Goal: Task Accomplishment & Management: Use online tool/utility

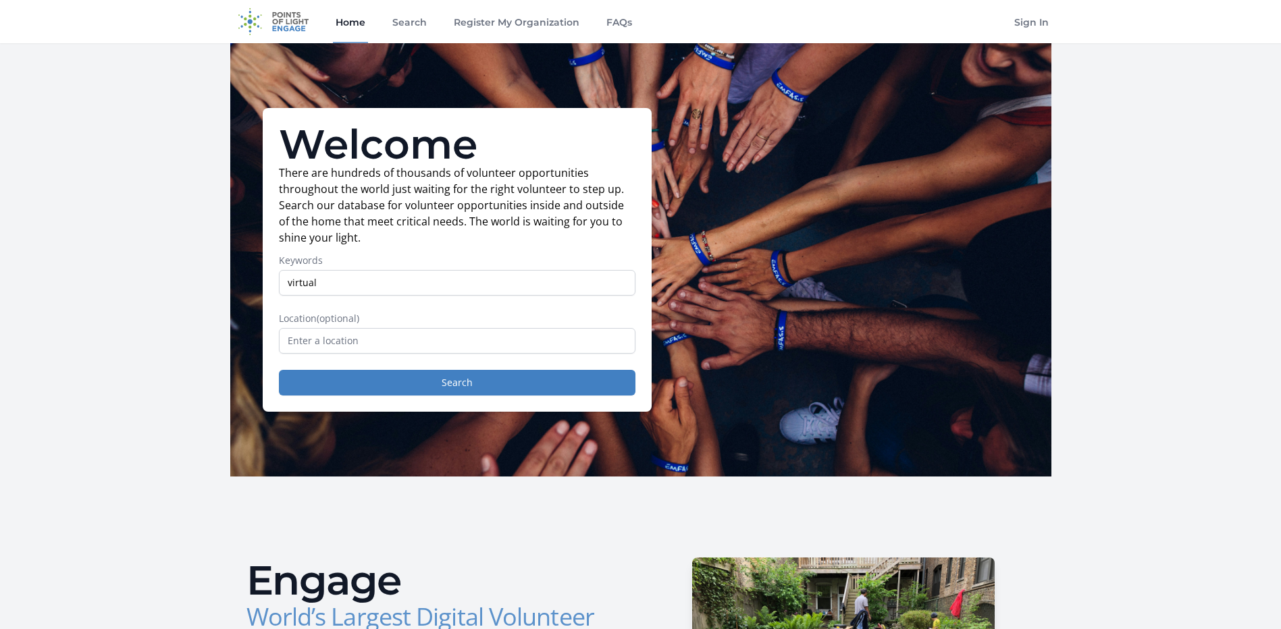
type input "virtual"
click at [468, 341] on input "text" at bounding box center [457, 341] width 357 height 26
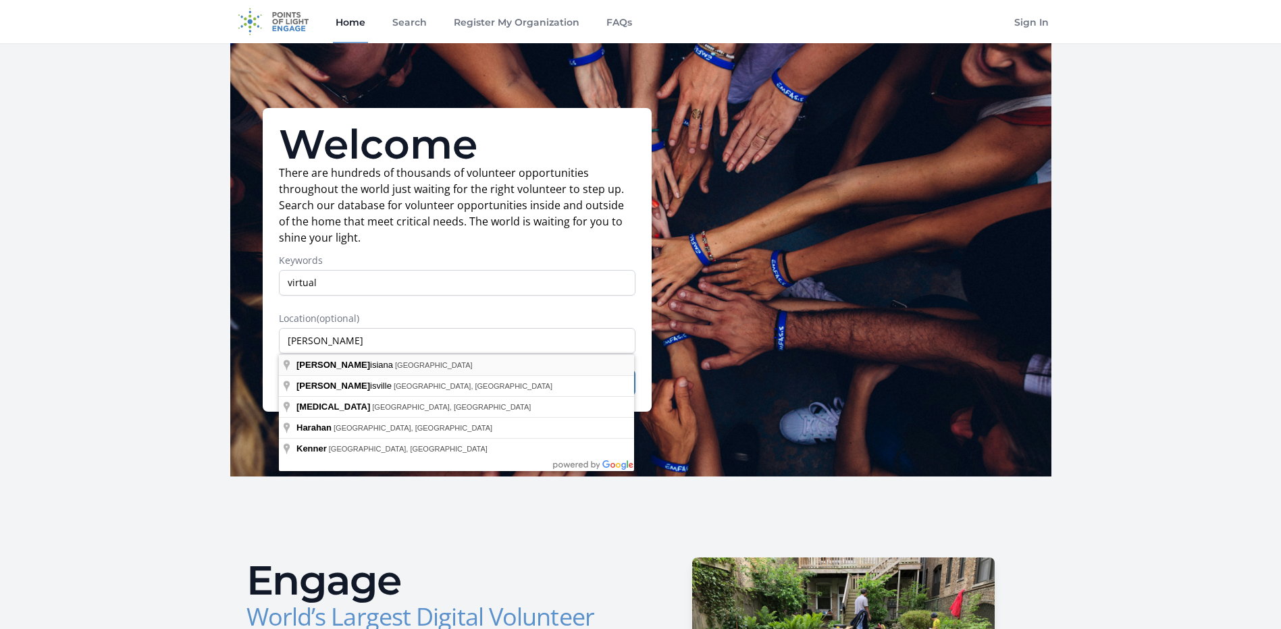
type input "Louisiana, USA"
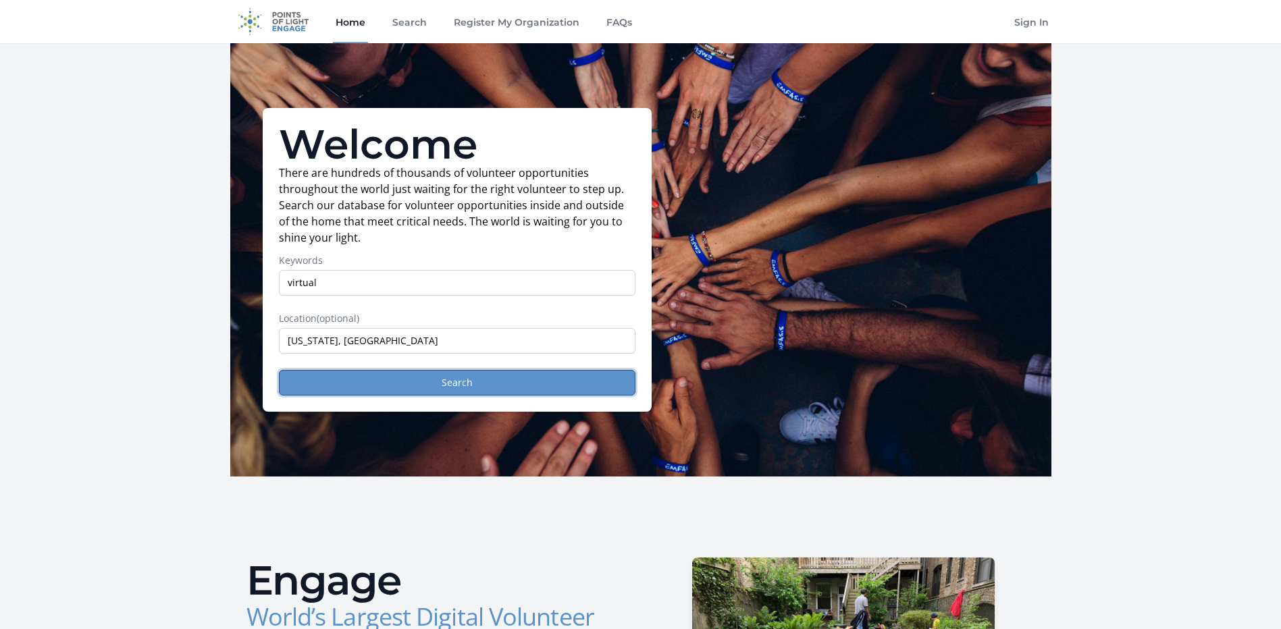
click at [382, 386] on button "Search" at bounding box center [457, 383] width 357 height 26
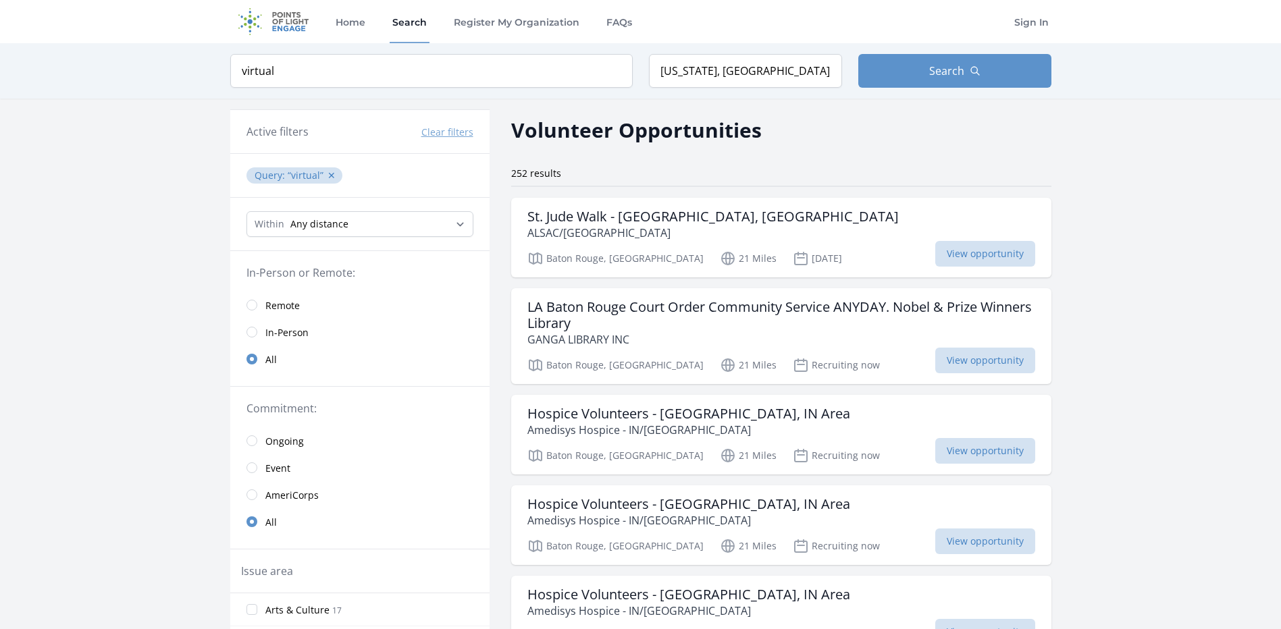
click at [258, 306] on link "Remote" at bounding box center [359, 305] width 259 height 27
click at [251, 309] on input "radio" at bounding box center [251, 305] width 11 height 11
click at [255, 303] on input "radio" at bounding box center [251, 305] width 11 height 11
click at [252, 309] on input "radio" at bounding box center [251, 305] width 11 height 11
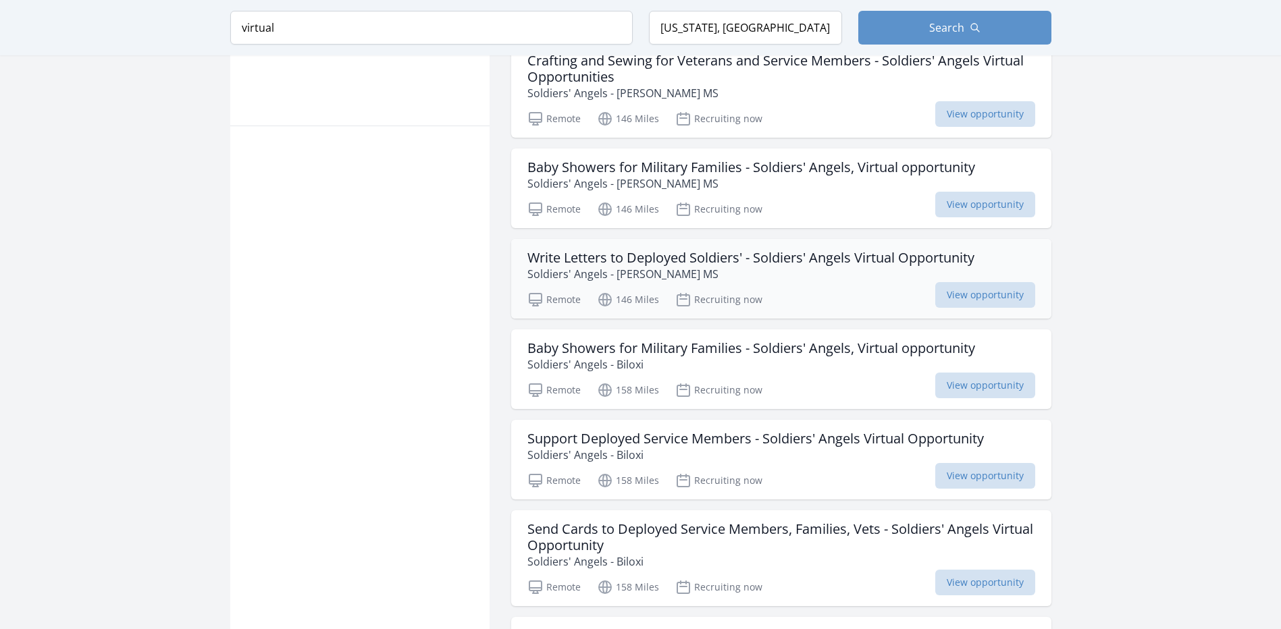
scroll to position [878, 0]
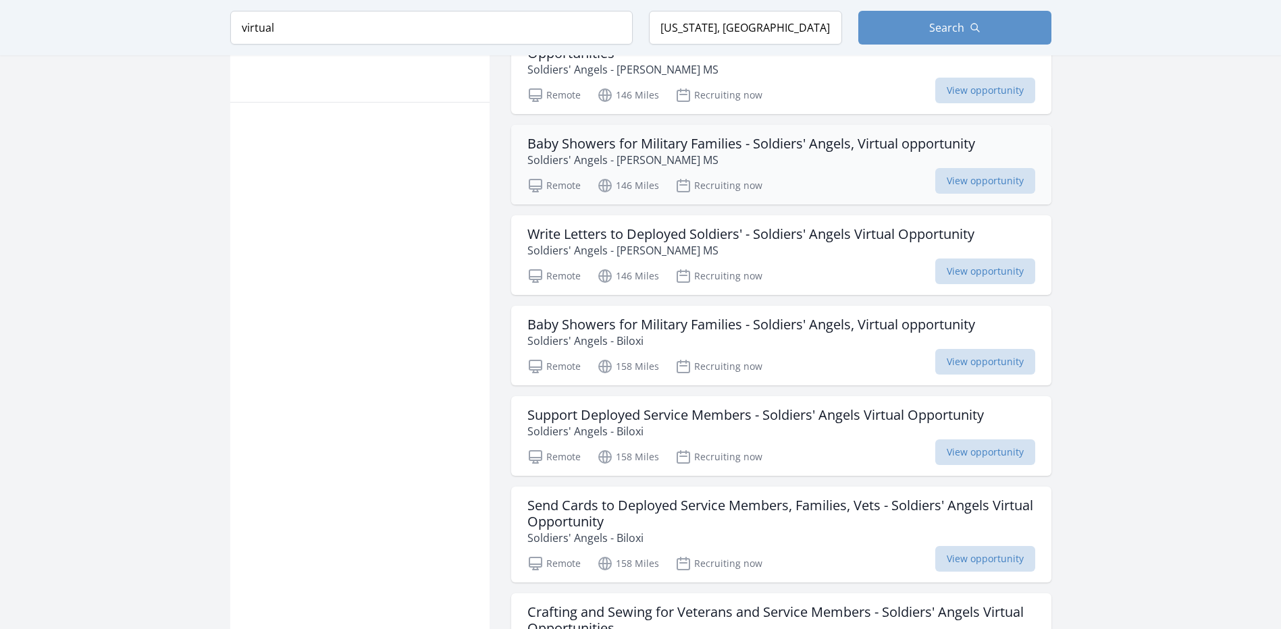
click at [692, 142] on h3 "Baby Showers for Military Families - Soldiers' Angels, Virtual opportunity" at bounding box center [751, 144] width 448 height 16
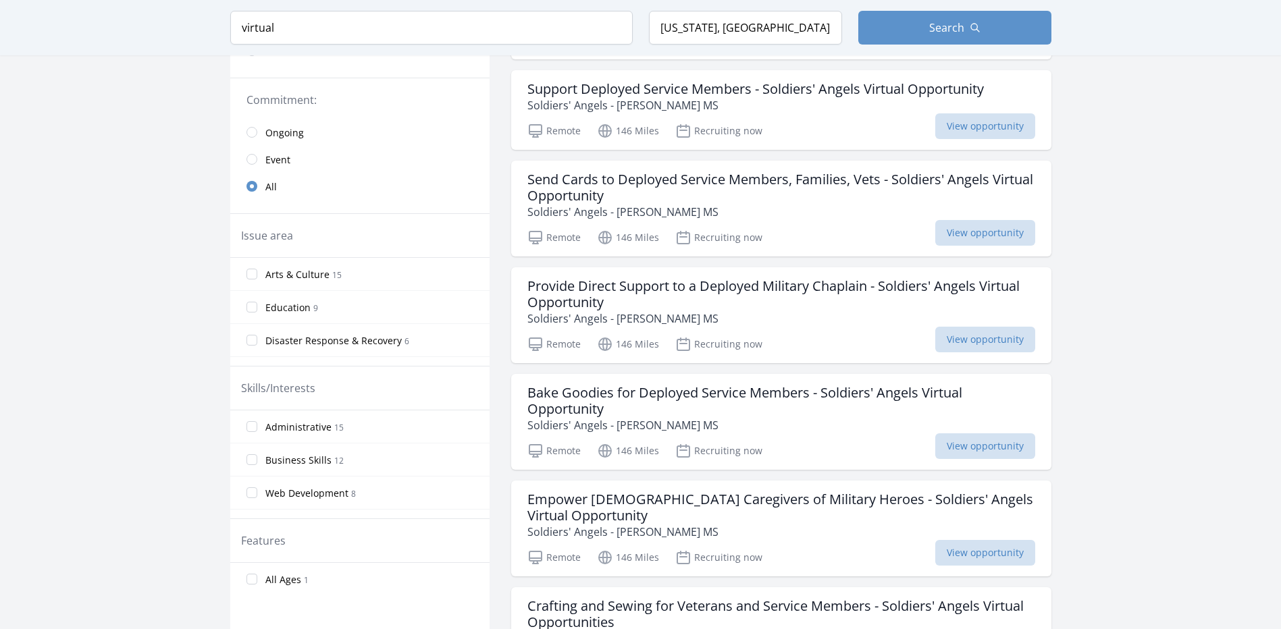
scroll to position [270, 0]
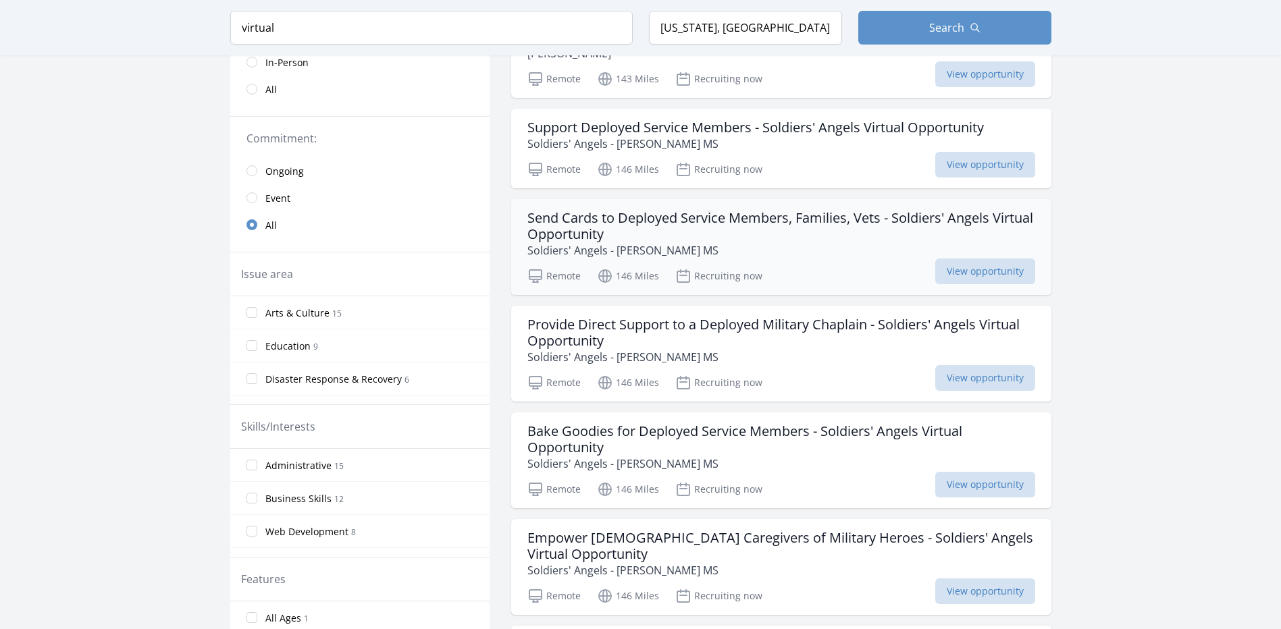
click at [608, 238] on h3 "Send Cards to Deployed Service Members, Families, Vets - Soldiers' Angels Virtu…" at bounding box center [781, 226] width 508 height 32
click at [602, 229] on h3 "Send Cards to Deployed Service Members, Families, Vets - Soldiers' Angels Virtu…" at bounding box center [781, 226] width 508 height 32
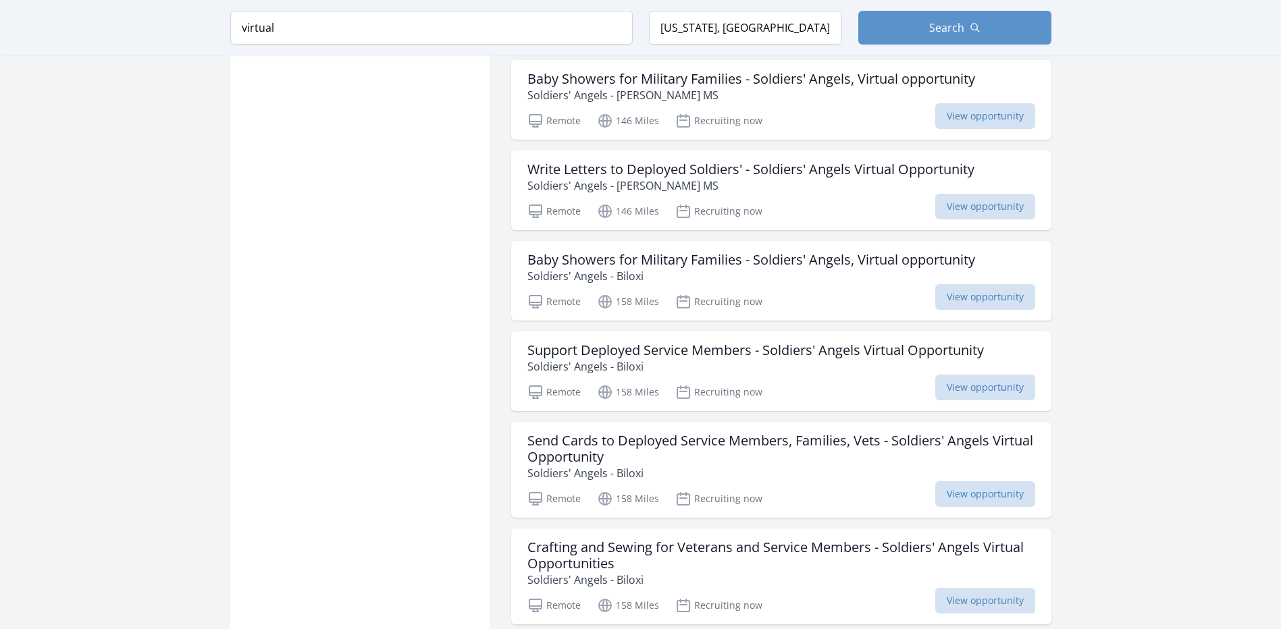
scroll to position [945, 0]
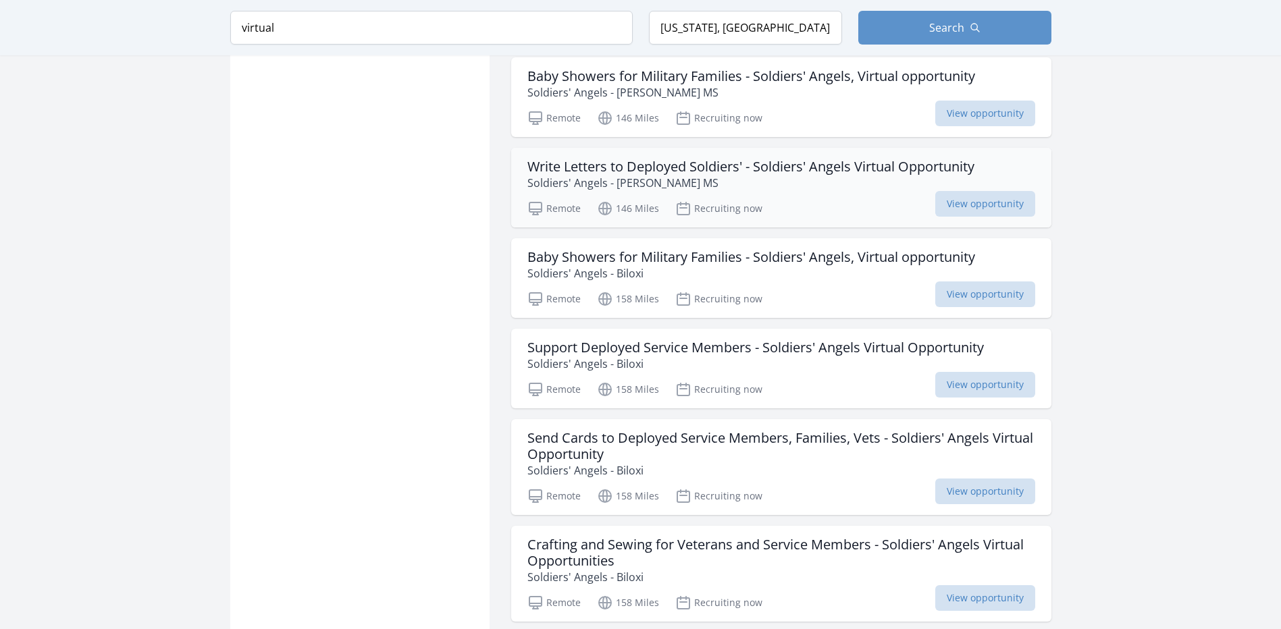
click at [625, 170] on h3 "Write Letters to Deployed Soldiers' - Soldiers' Angels Virtual Opportunity" at bounding box center [750, 167] width 447 height 16
click at [954, 492] on span "View opportunity" at bounding box center [985, 492] width 100 height 26
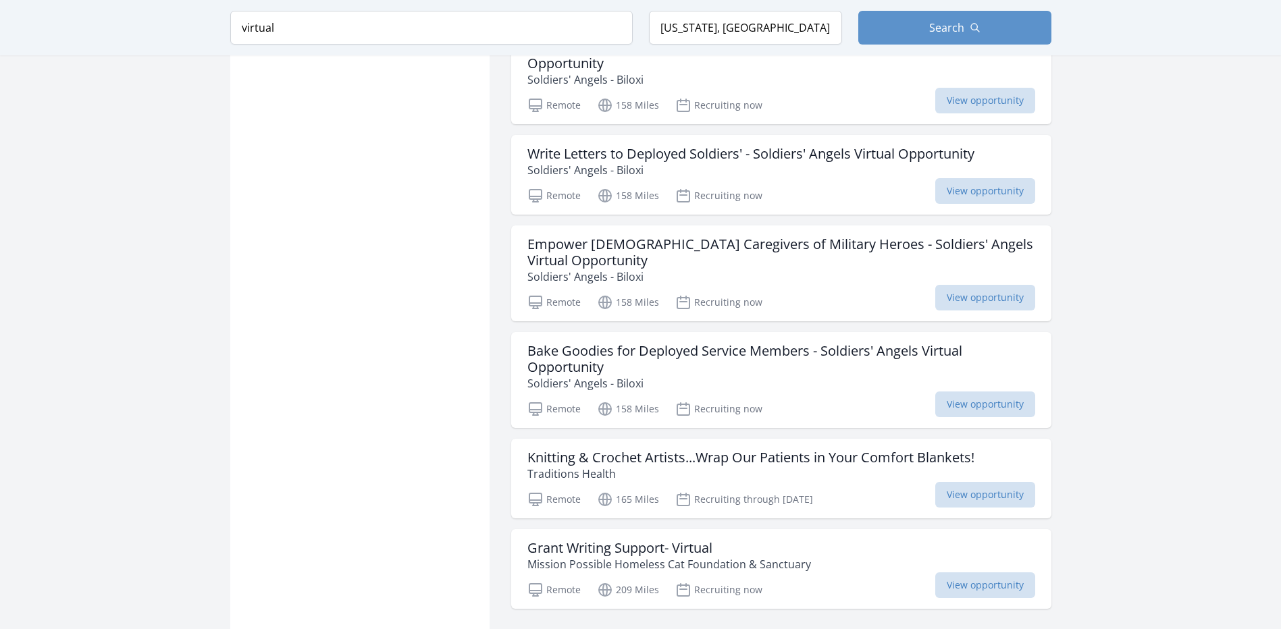
scroll to position [1553, 0]
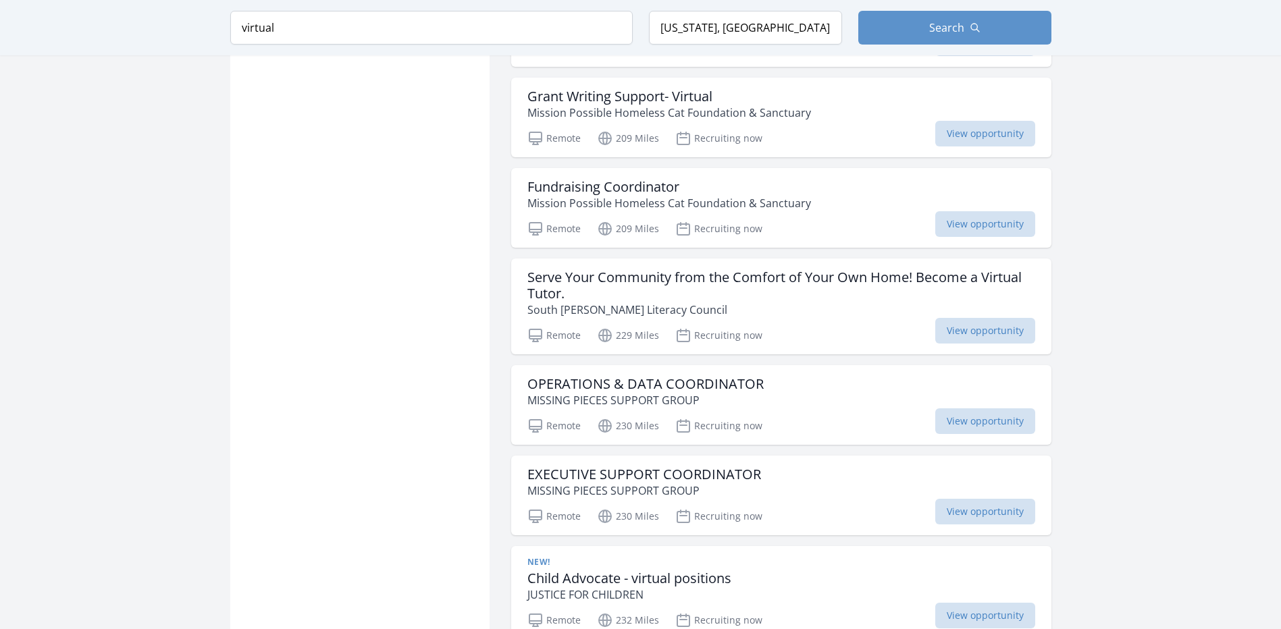
scroll to position [2026, 0]
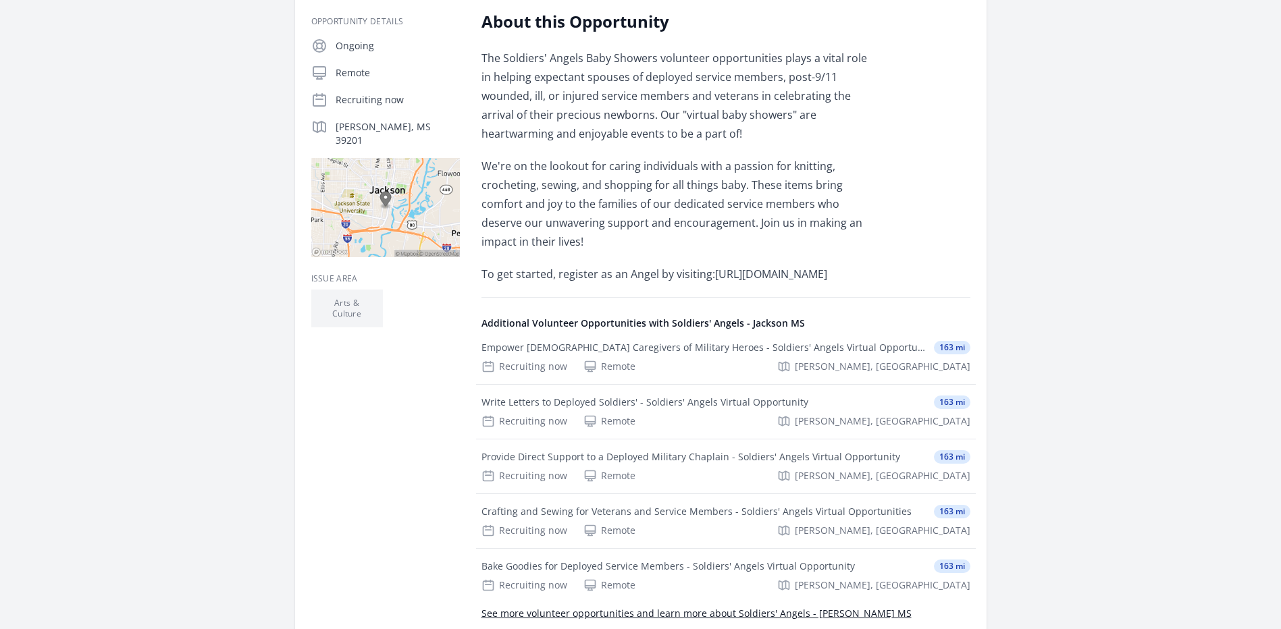
scroll to position [270, 0]
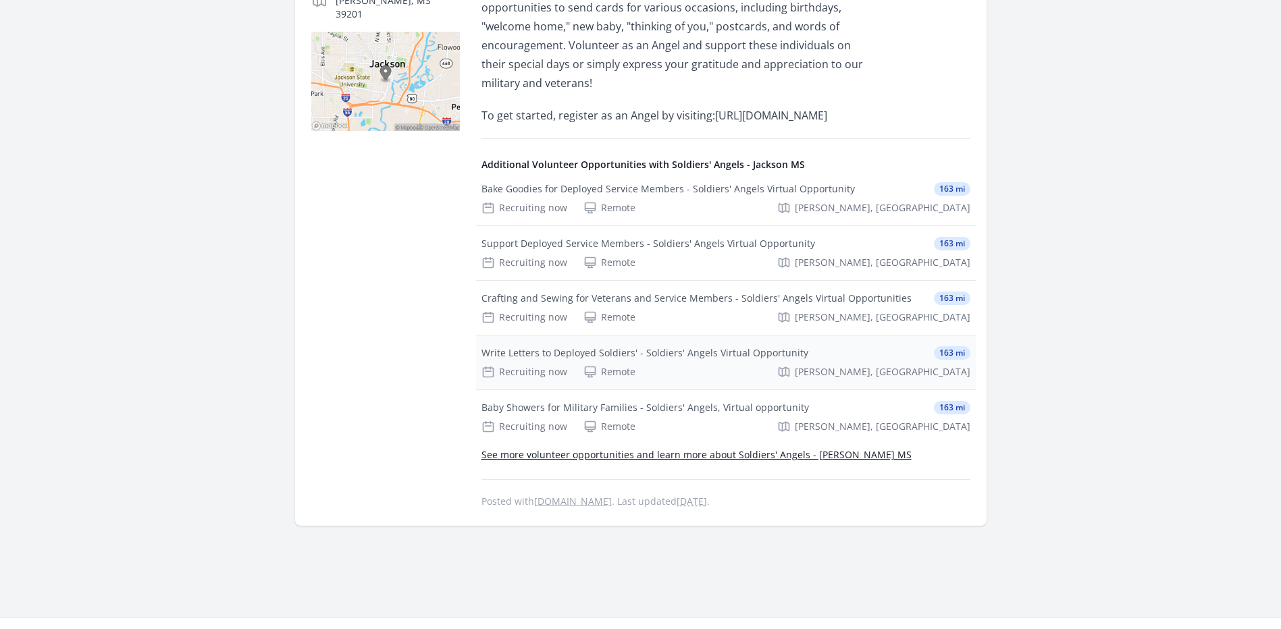
scroll to position [405, 0]
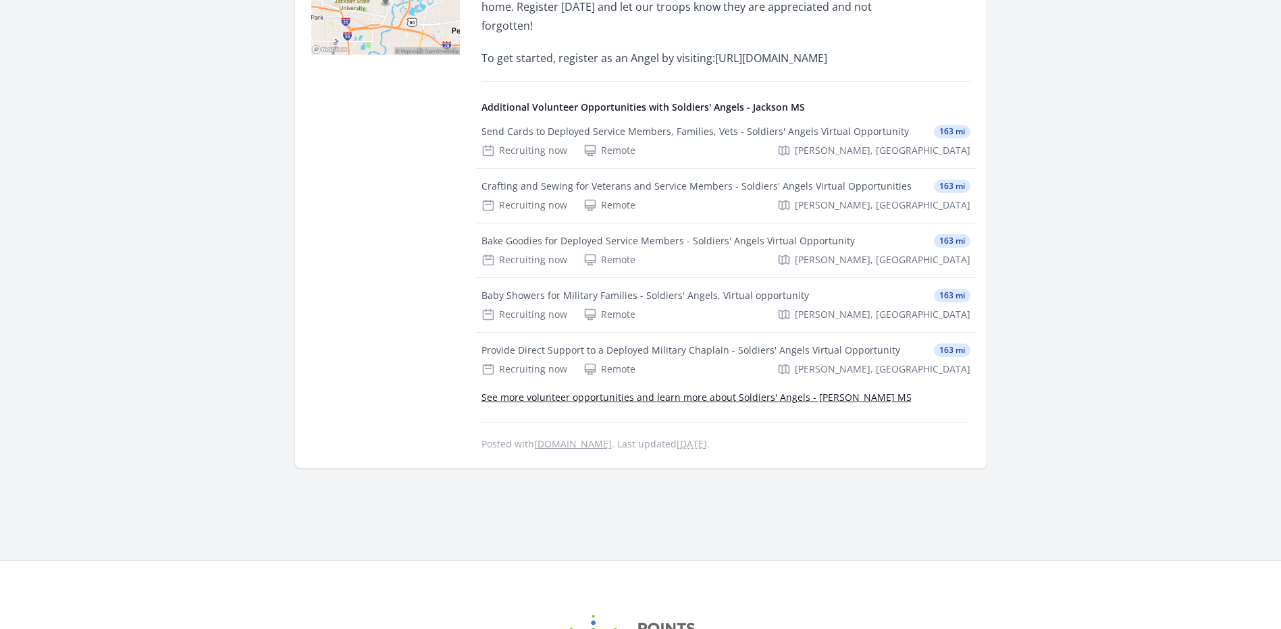
scroll to position [473, 0]
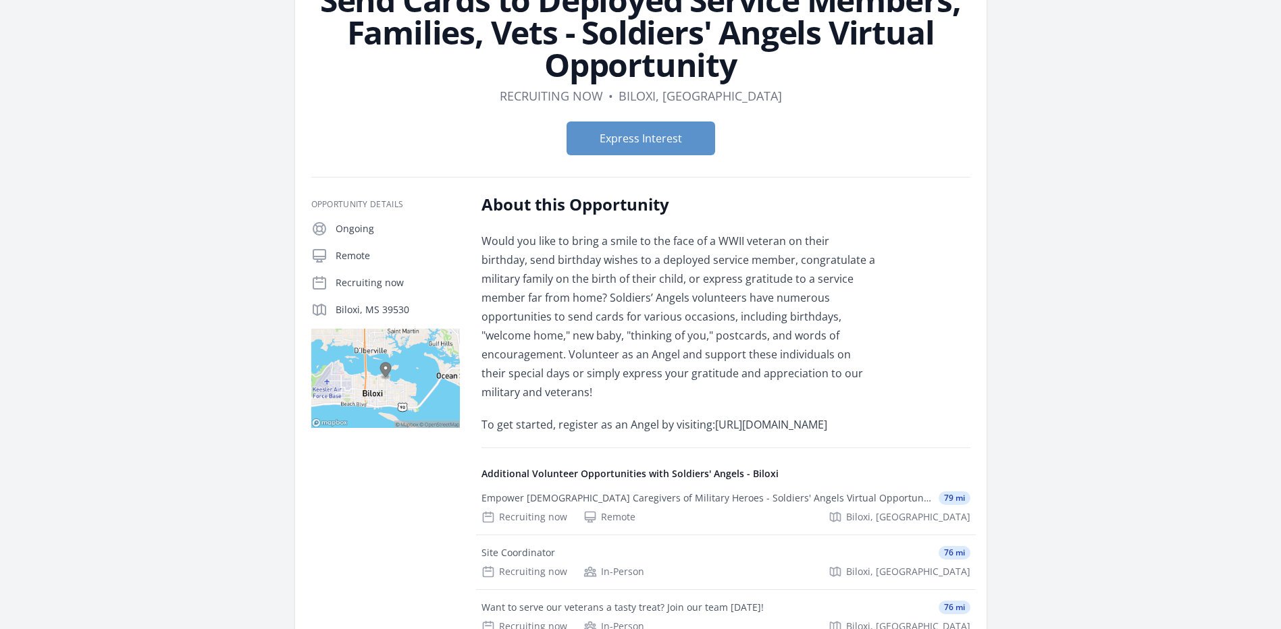
scroll to position [135, 0]
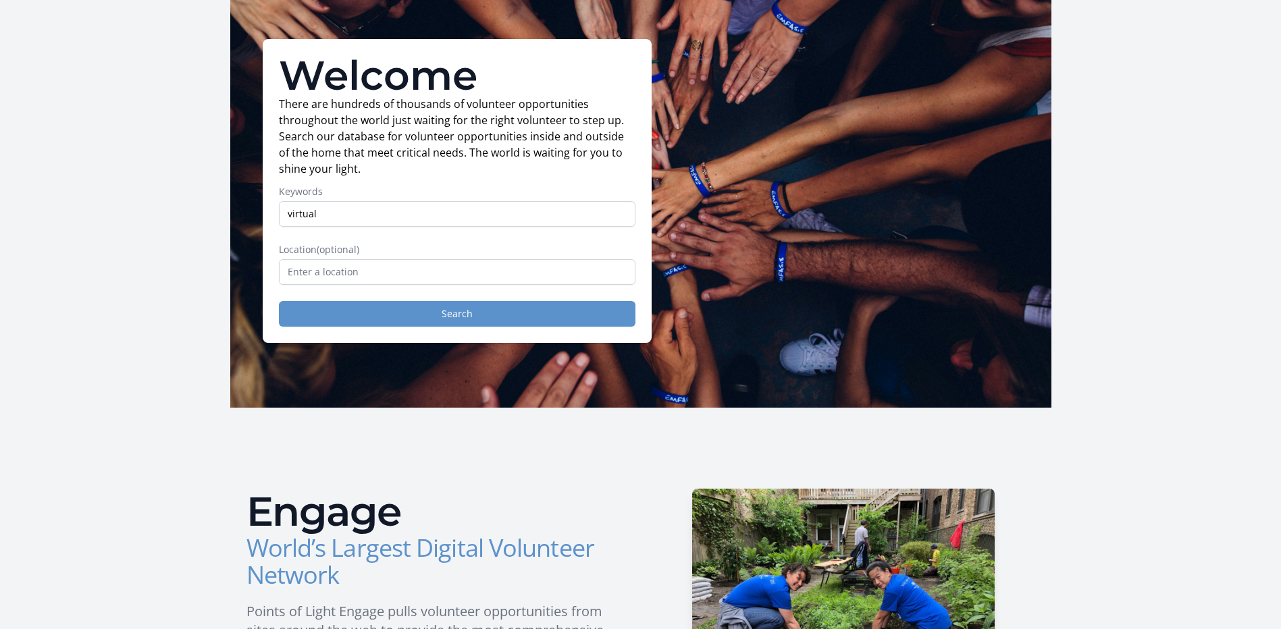
scroll to position [68, 0]
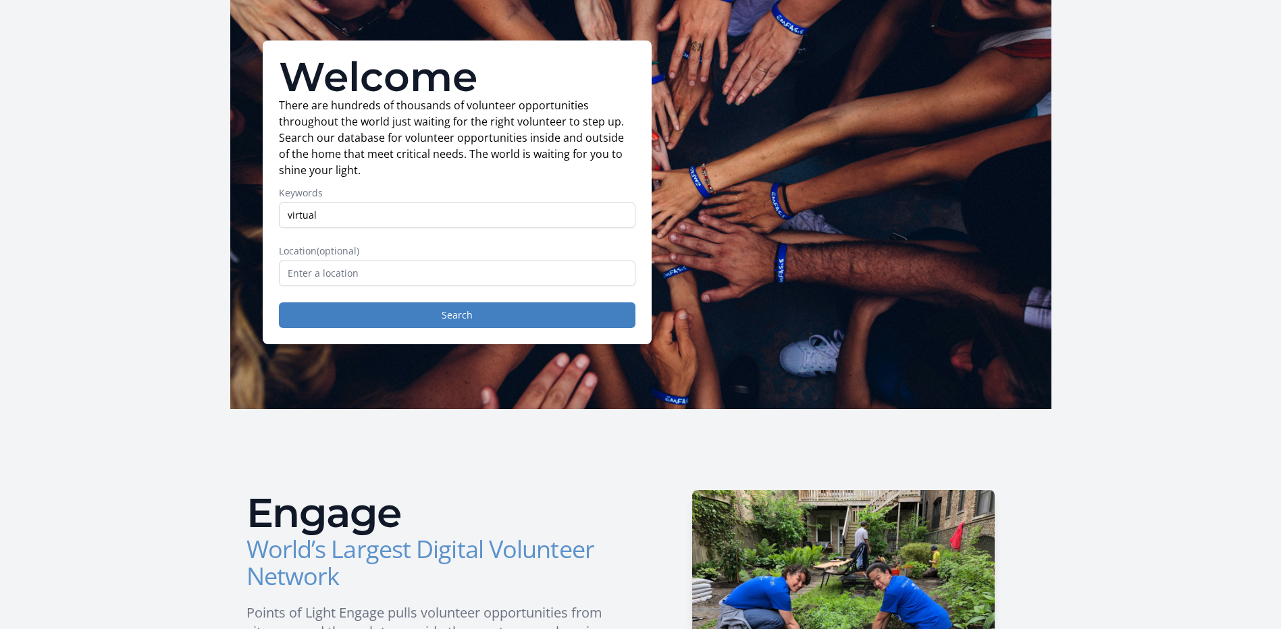
drag, startPoint x: 353, startPoint y: 228, endPoint x: 228, endPoint y: 230, distance: 124.9
type input "remote"
type input "Louisiana, USA"
drag, startPoint x: 299, startPoint y: 298, endPoint x: 306, endPoint y: 296, distance: 7.1
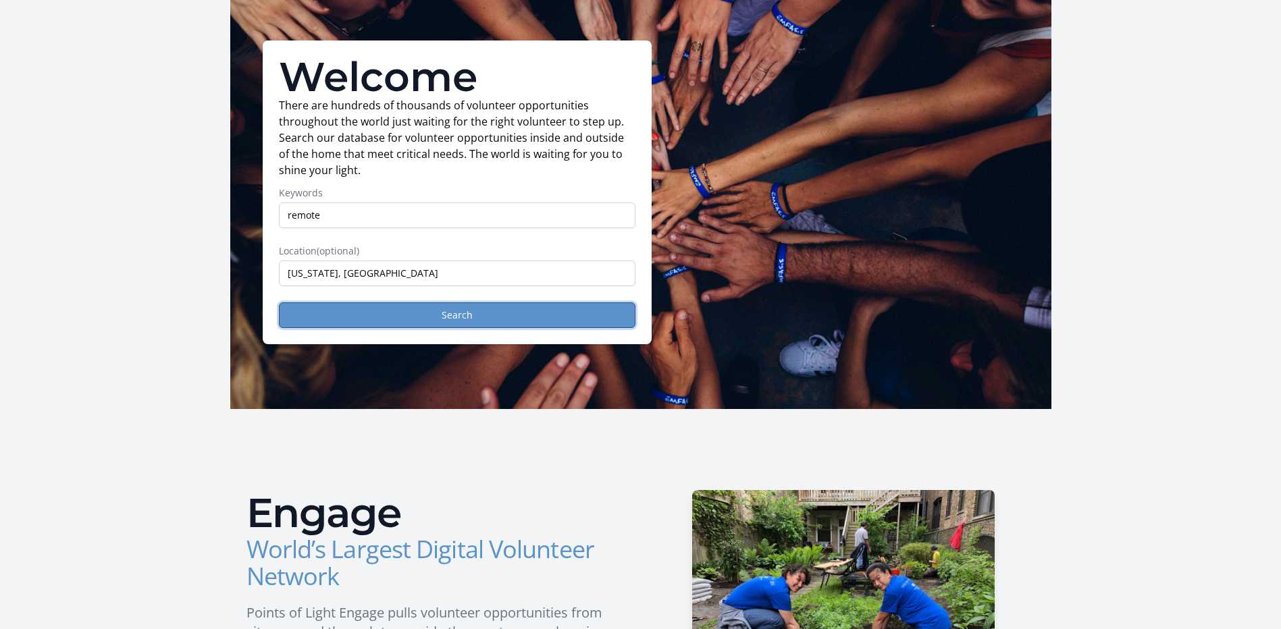
click at [413, 305] on button "Search" at bounding box center [457, 316] width 357 height 26
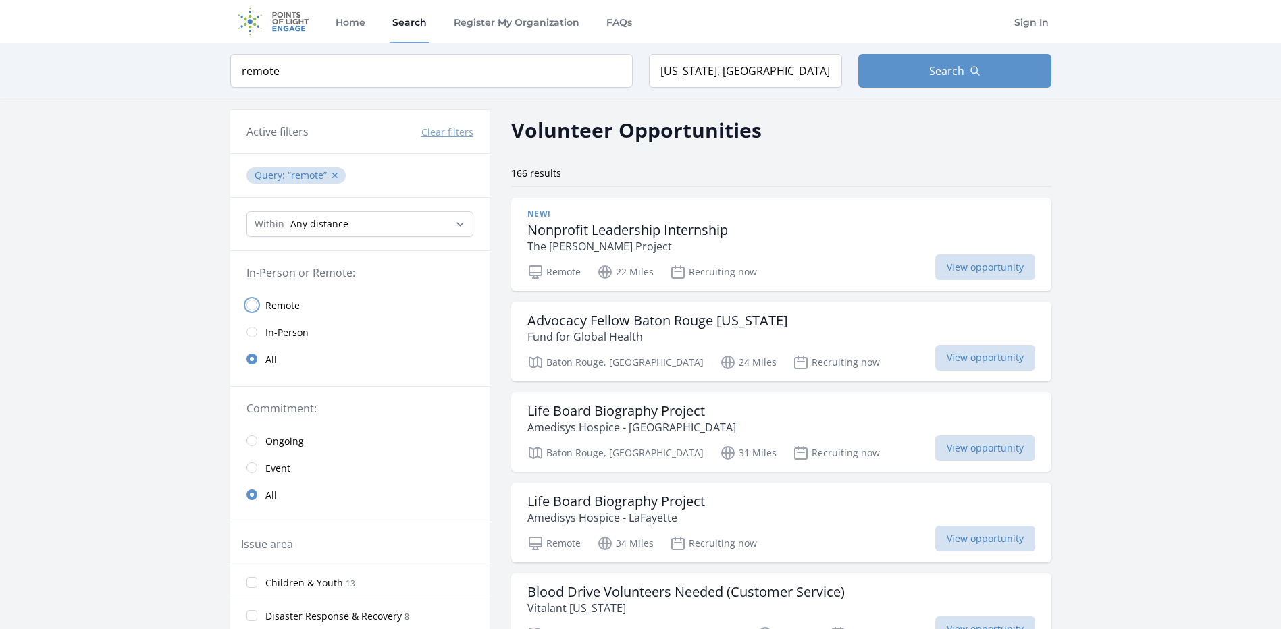
click at [254, 308] on input "radio" at bounding box center [251, 305] width 11 height 11
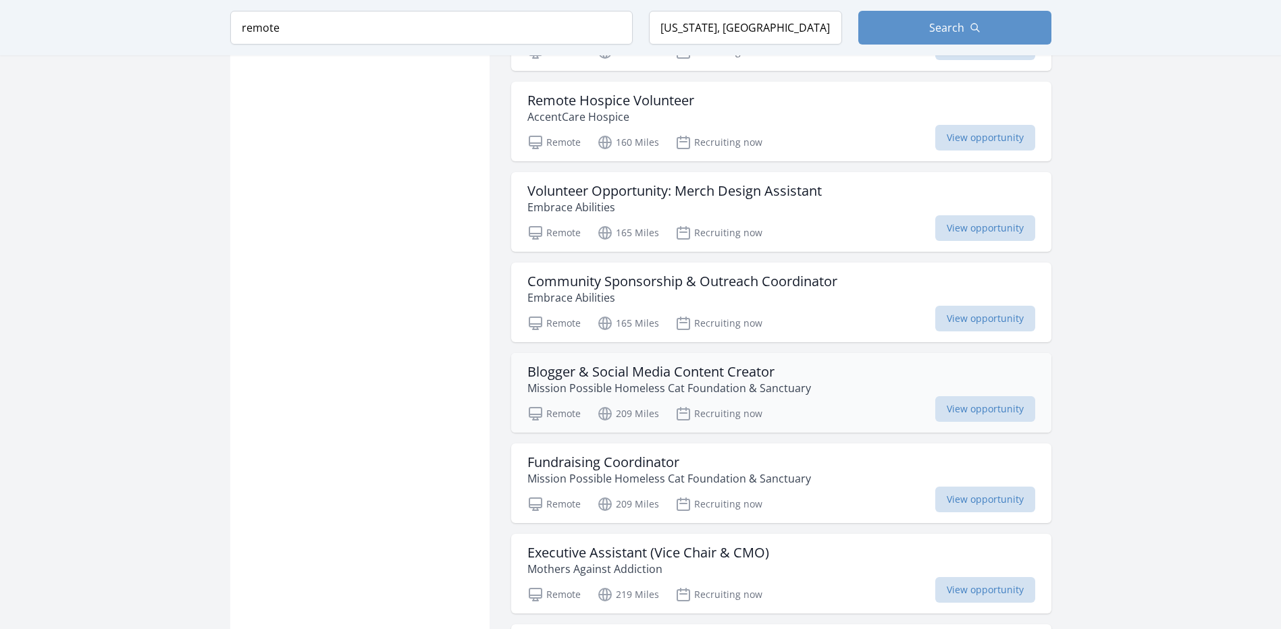
scroll to position [1148, 0]
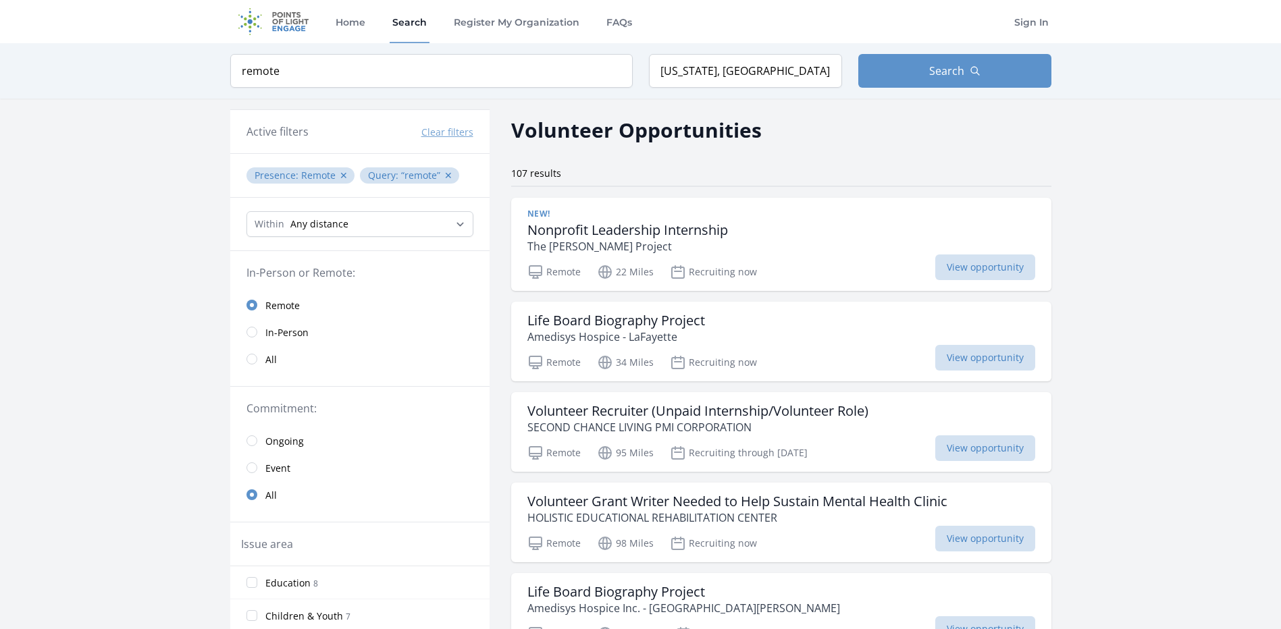
scroll to position [1486, 0]
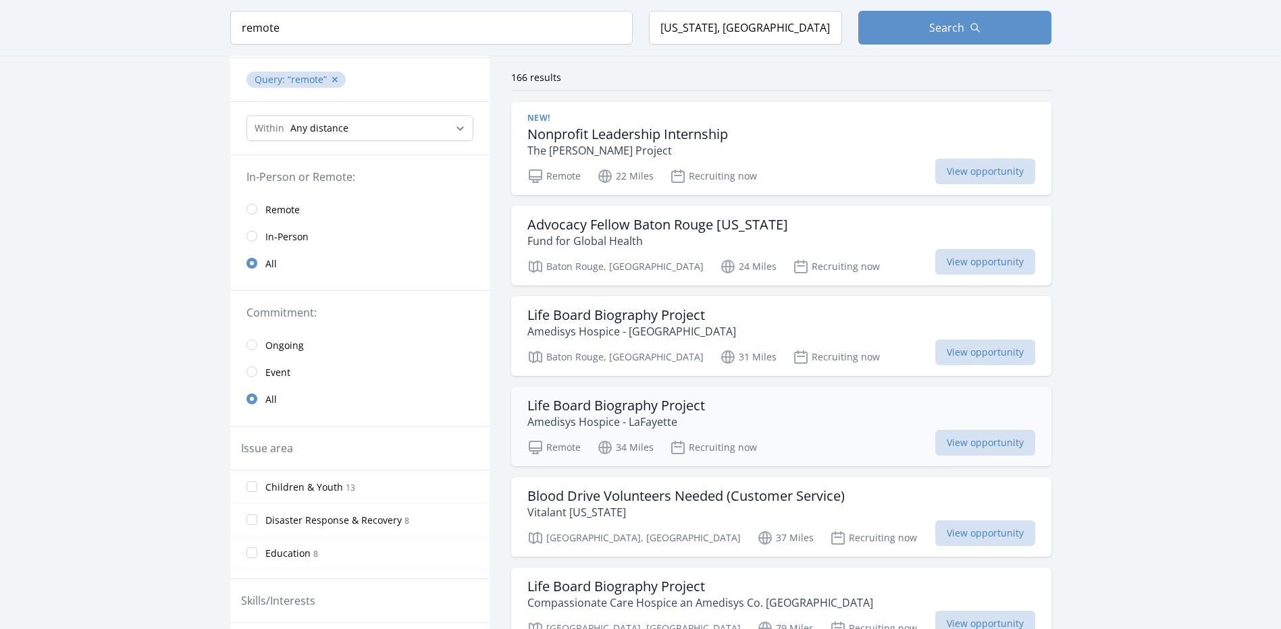
scroll to position [270, 0]
